Goal: Transaction & Acquisition: Book appointment/travel/reservation

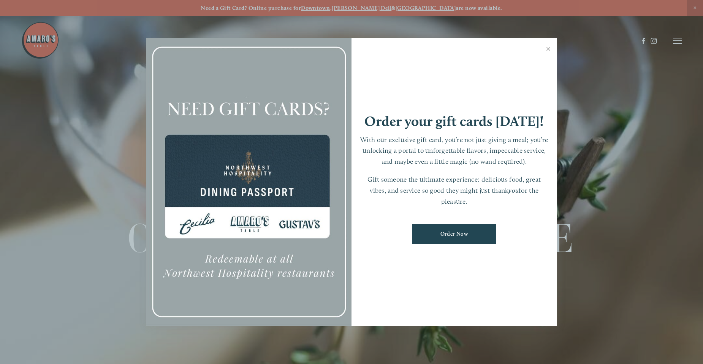
click at [379, 6] on div at bounding box center [351, 182] width 703 height 364
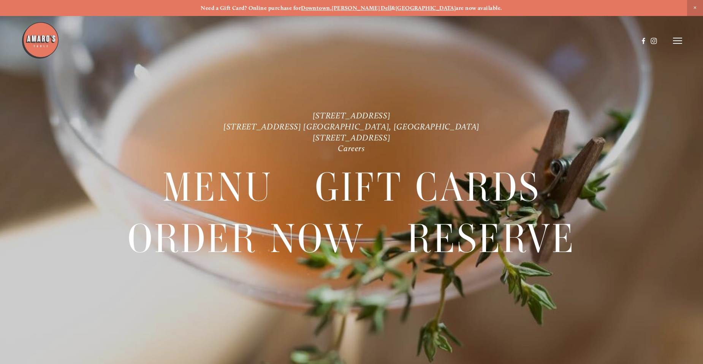
click at [376, 7] on strong "[PERSON_NAME] Dell" at bounding box center [362, 8] width 60 height 7
click at [678, 41] on line at bounding box center [677, 41] width 9 height 0
click at [623, 42] on span "Reserve" at bounding box center [623, 40] width 20 height 7
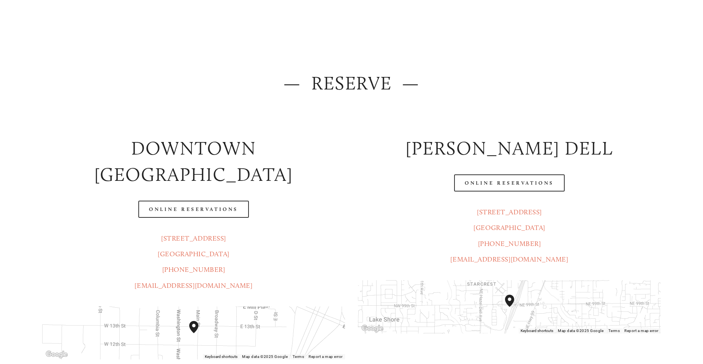
scroll to position [76, 0]
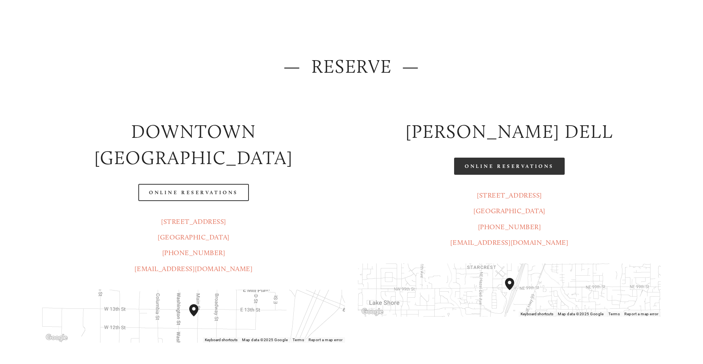
click at [515, 165] on link "Online Reservations" at bounding box center [509, 165] width 110 height 17
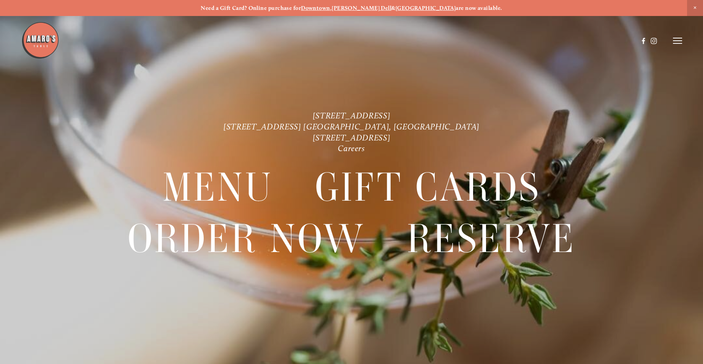
click at [377, 6] on strong "[PERSON_NAME] Dell" at bounding box center [362, 8] width 60 height 7
click at [675, 40] on icon at bounding box center [677, 40] width 9 height 7
click at [626, 41] on span "Reserve" at bounding box center [623, 40] width 20 height 7
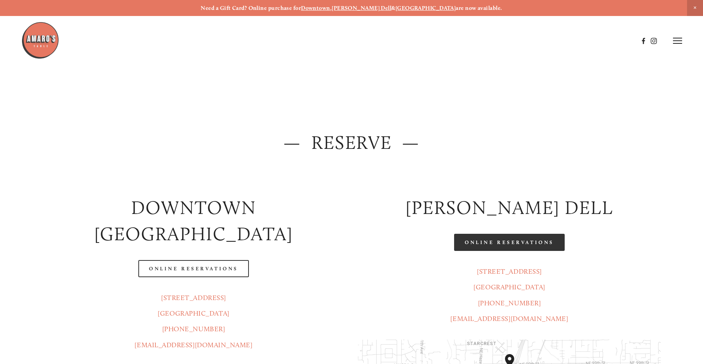
click at [528, 244] on link "Online Reservations" at bounding box center [509, 241] width 110 height 17
